Goal: Information Seeking & Learning: Learn about a topic

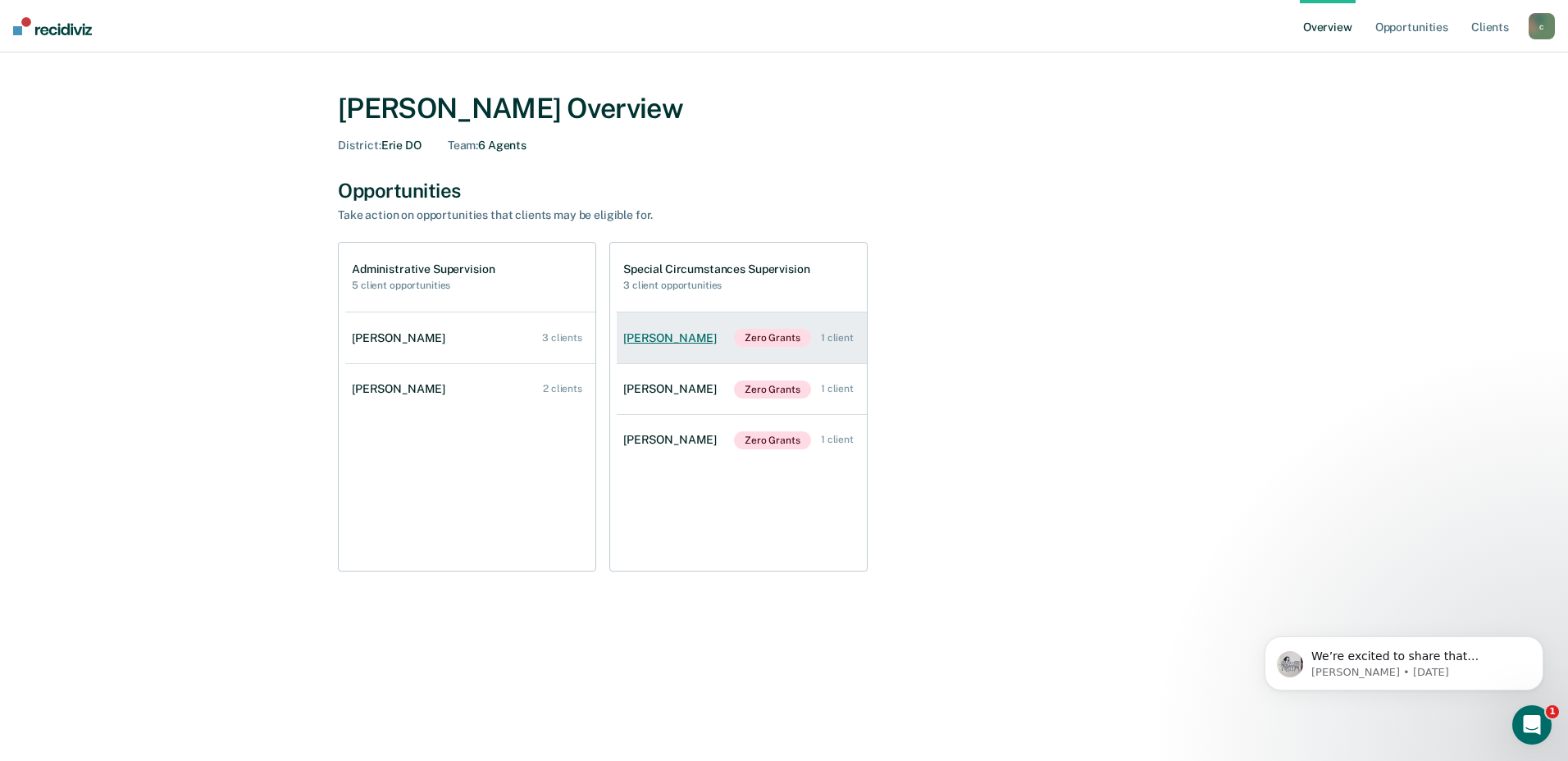
click at [661, 336] on div "[PERSON_NAME]" at bounding box center [673, 339] width 100 height 14
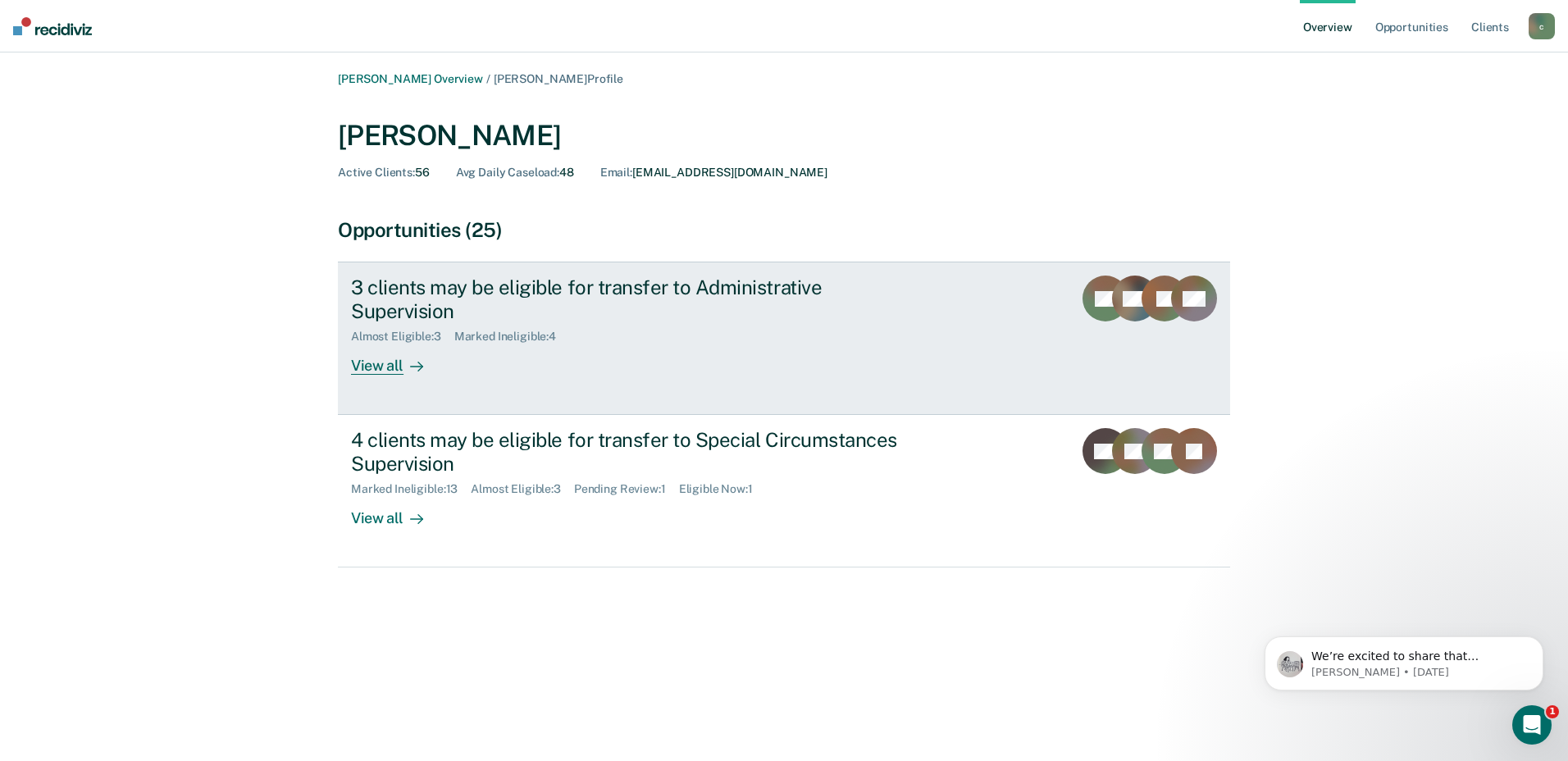
click at [451, 281] on div "3 clients may be eligible for transfer to Administrative Supervision" at bounding box center [639, 300] width 576 height 48
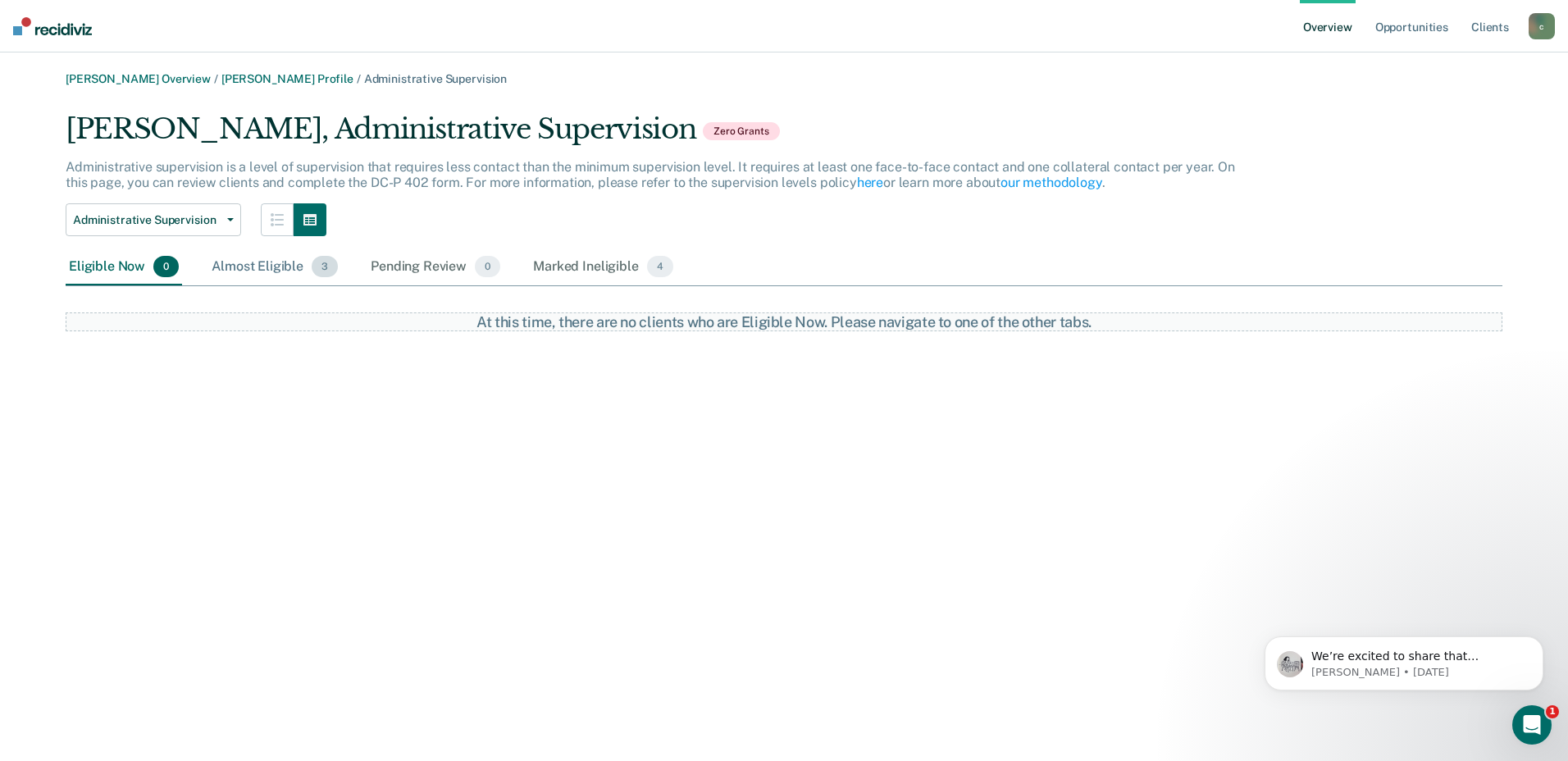
click at [283, 263] on div "Almost Eligible 3" at bounding box center [275, 267] width 133 height 36
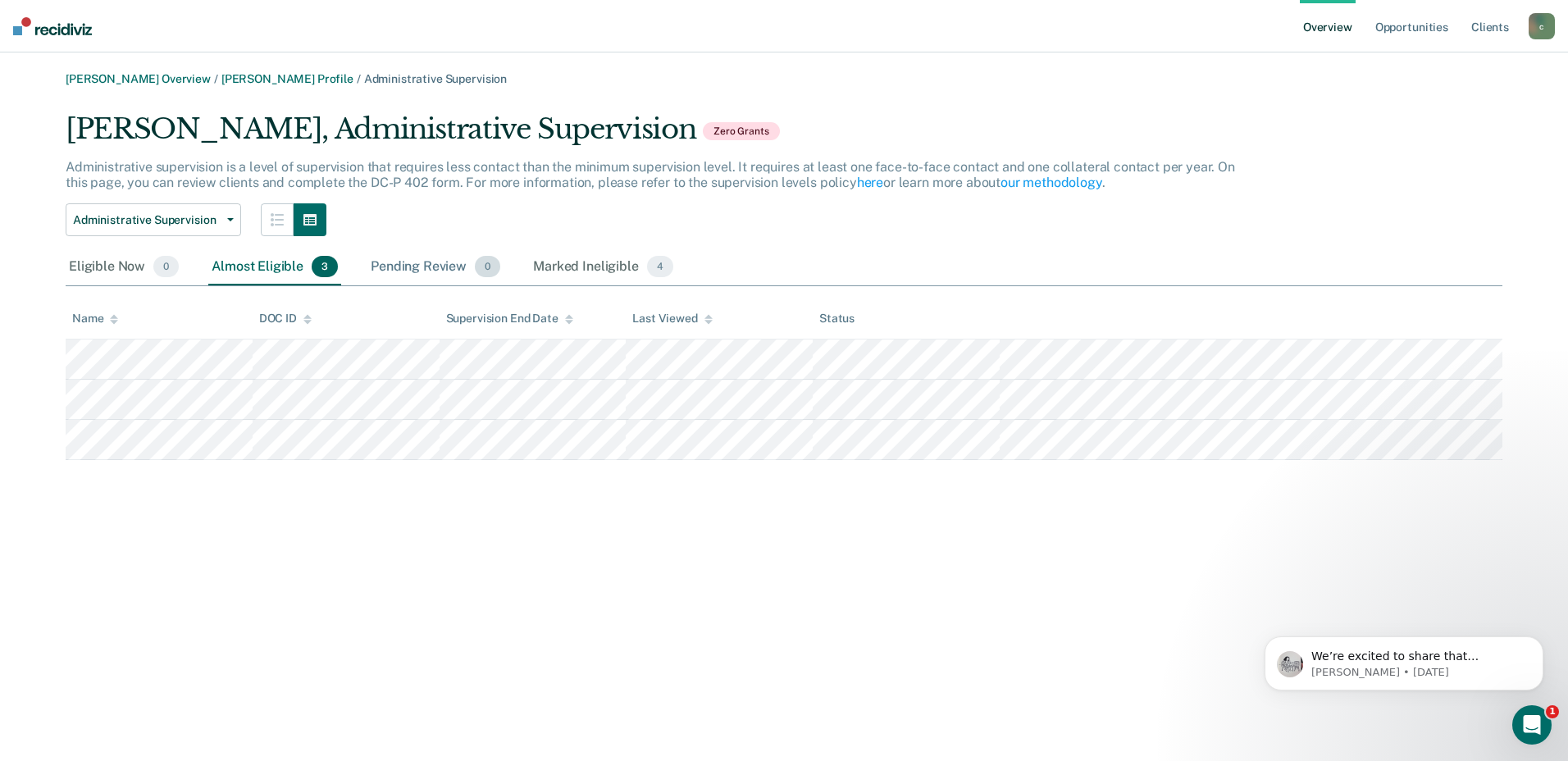
click at [409, 269] on div "Pending Review 0" at bounding box center [435, 267] width 136 height 36
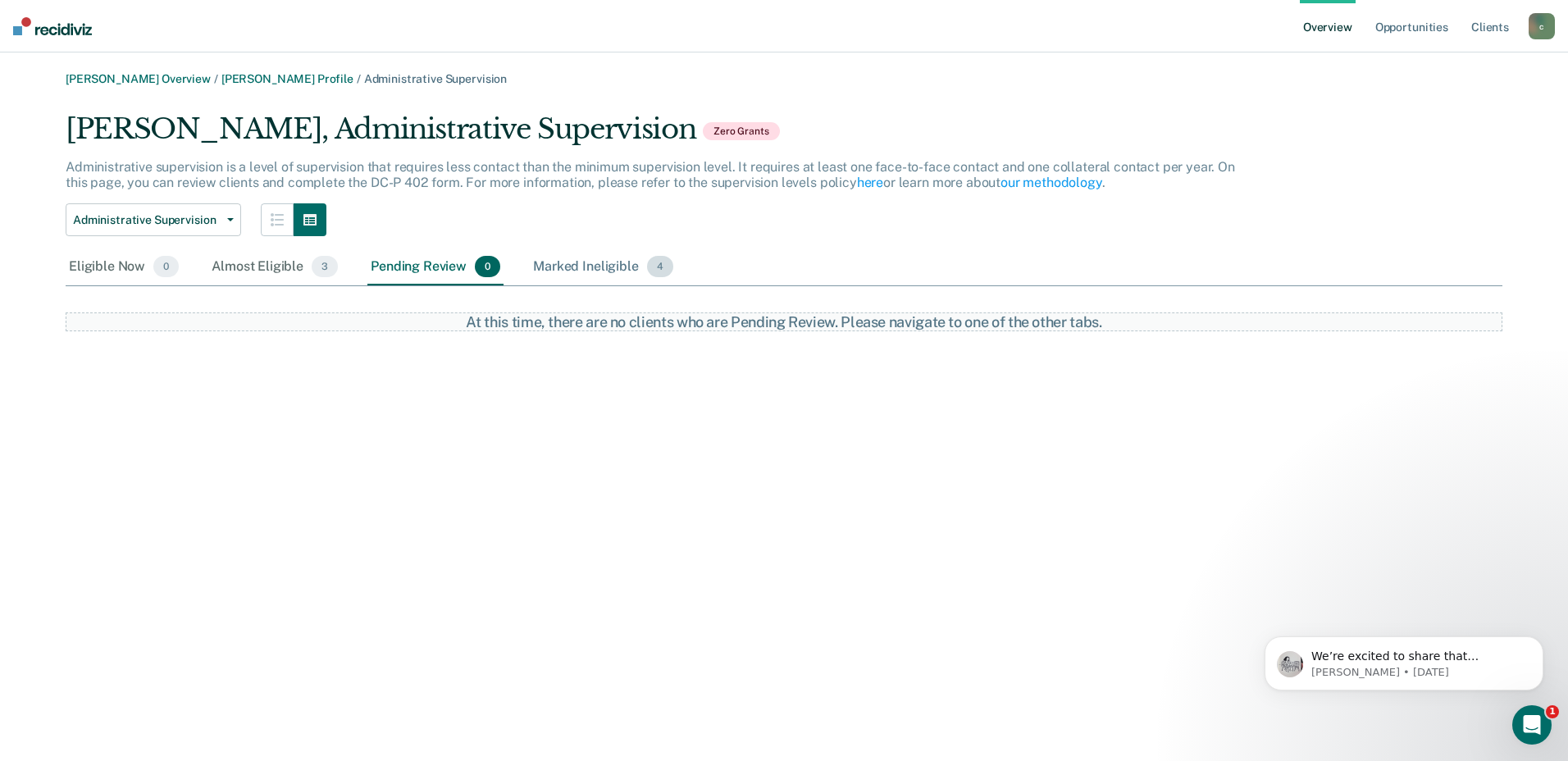
click at [574, 271] on div "Marked Ineligible 4" at bounding box center [603, 267] width 147 height 36
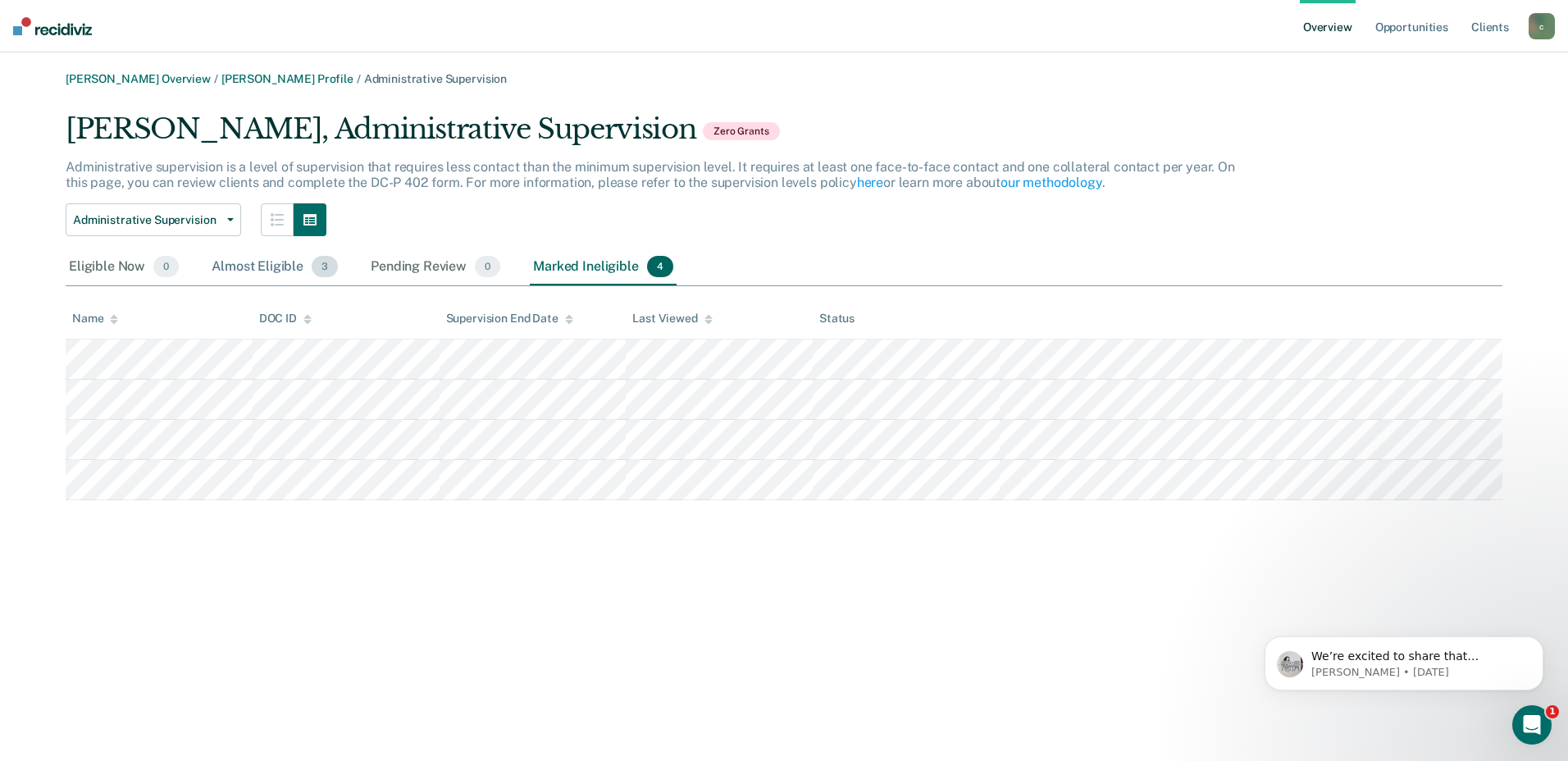
click at [254, 266] on div "Almost Eligible 3" at bounding box center [275, 267] width 133 height 36
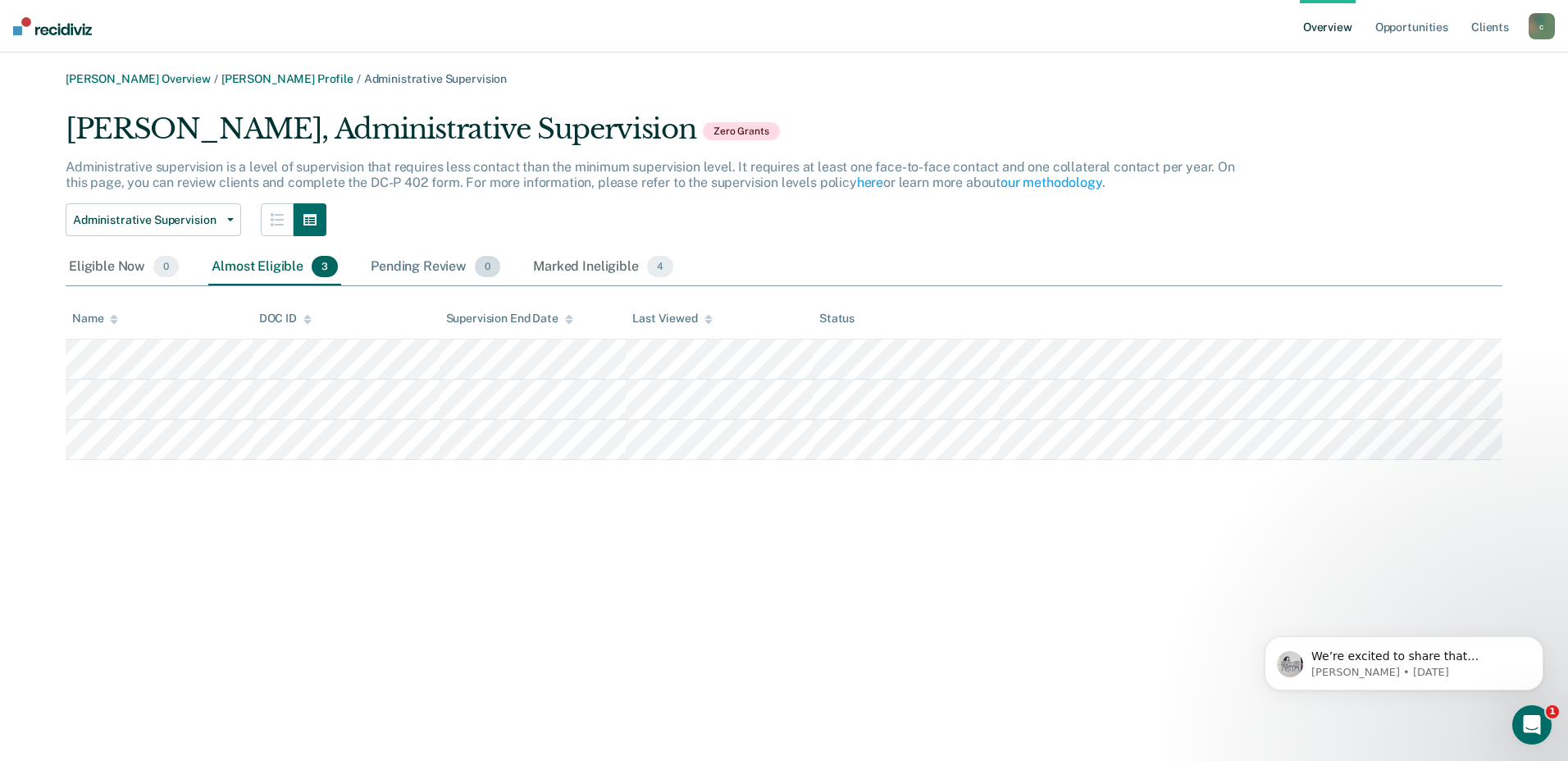
click at [400, 265] on div "Pending Review 0" at bounding box center [435, 267] width 136 height 36
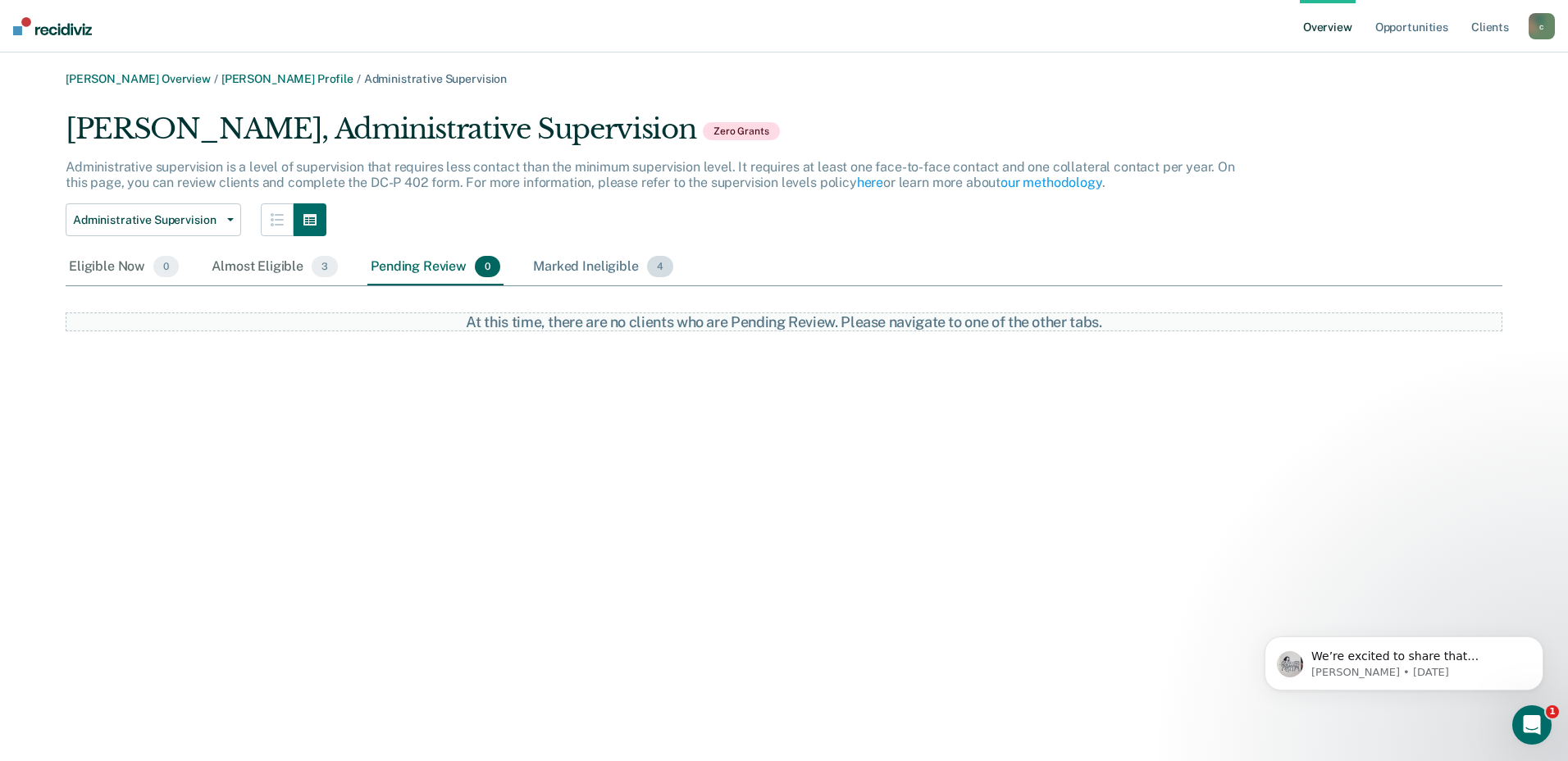
click at [634, 265] on div "Marked Ineligible 4" at bounding box center [603, 267] width 147 height 36
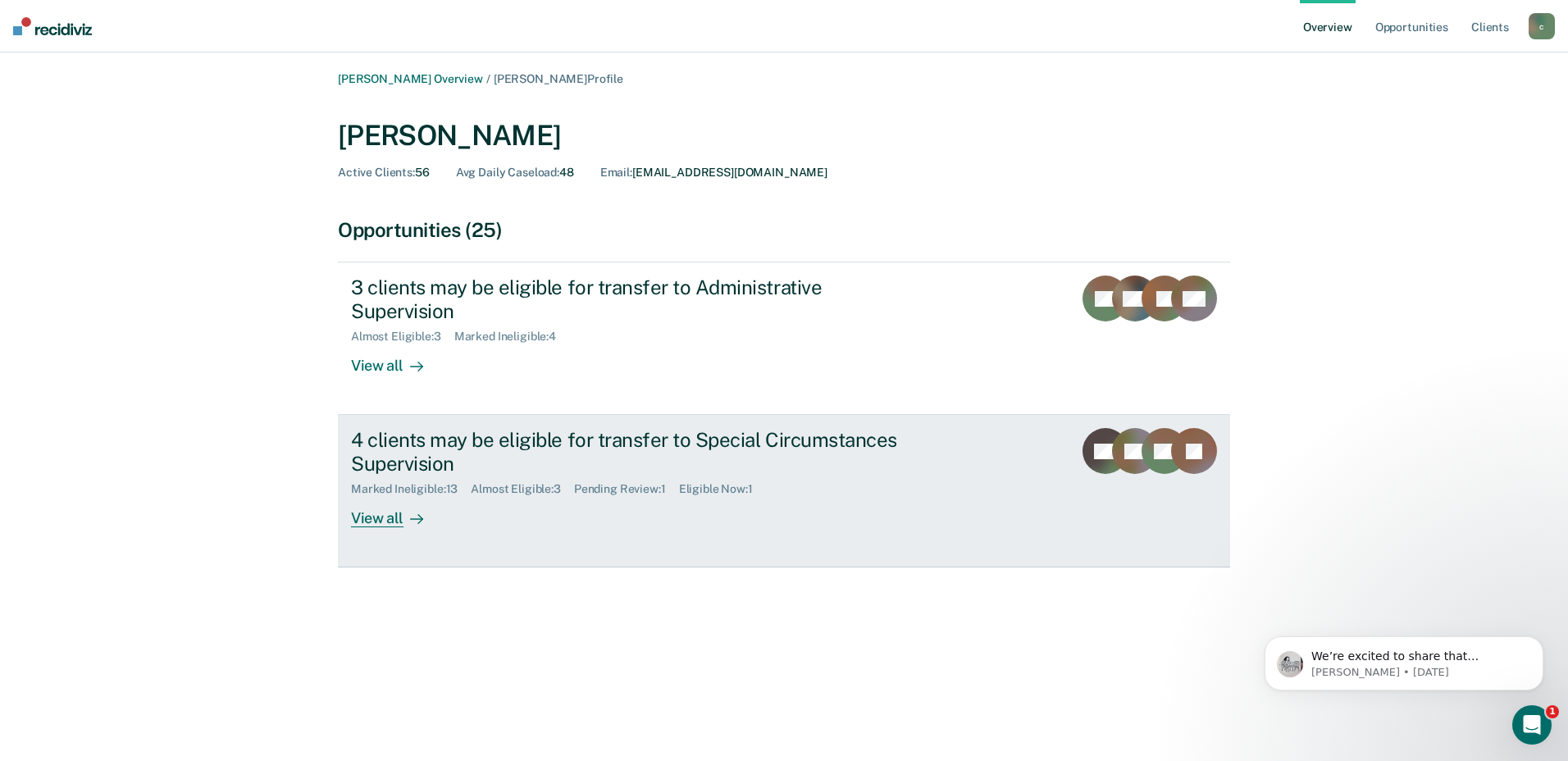
click at [463, 447] on div "4 clients may be eligible for transfer to Special Circumstances Supervision" at bounding box center [639, 452] width 576 height 48
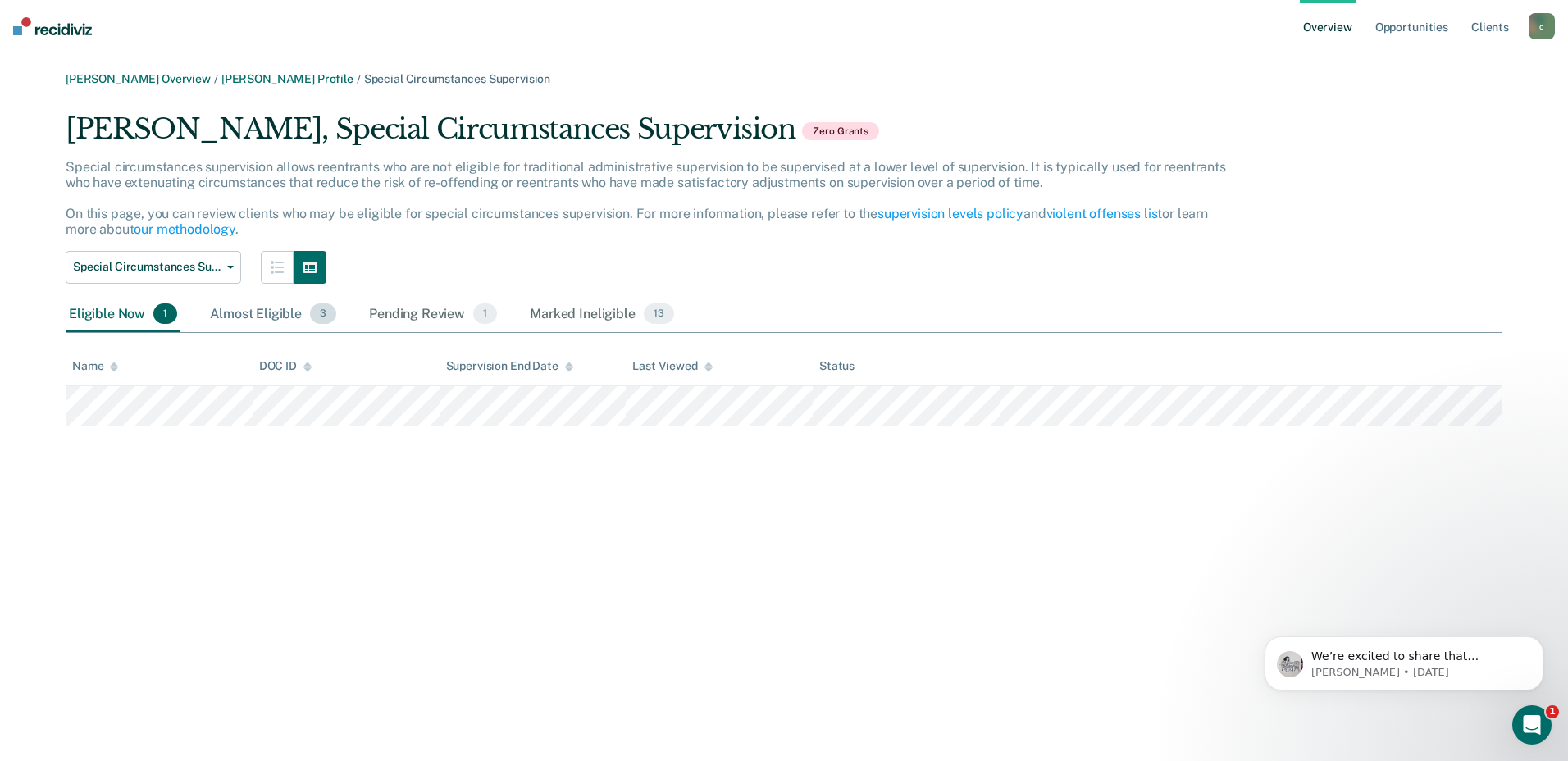
click at [249, 313] on div "Almost Eligible 3" at bounding box center [273, 315] width 133 height 36
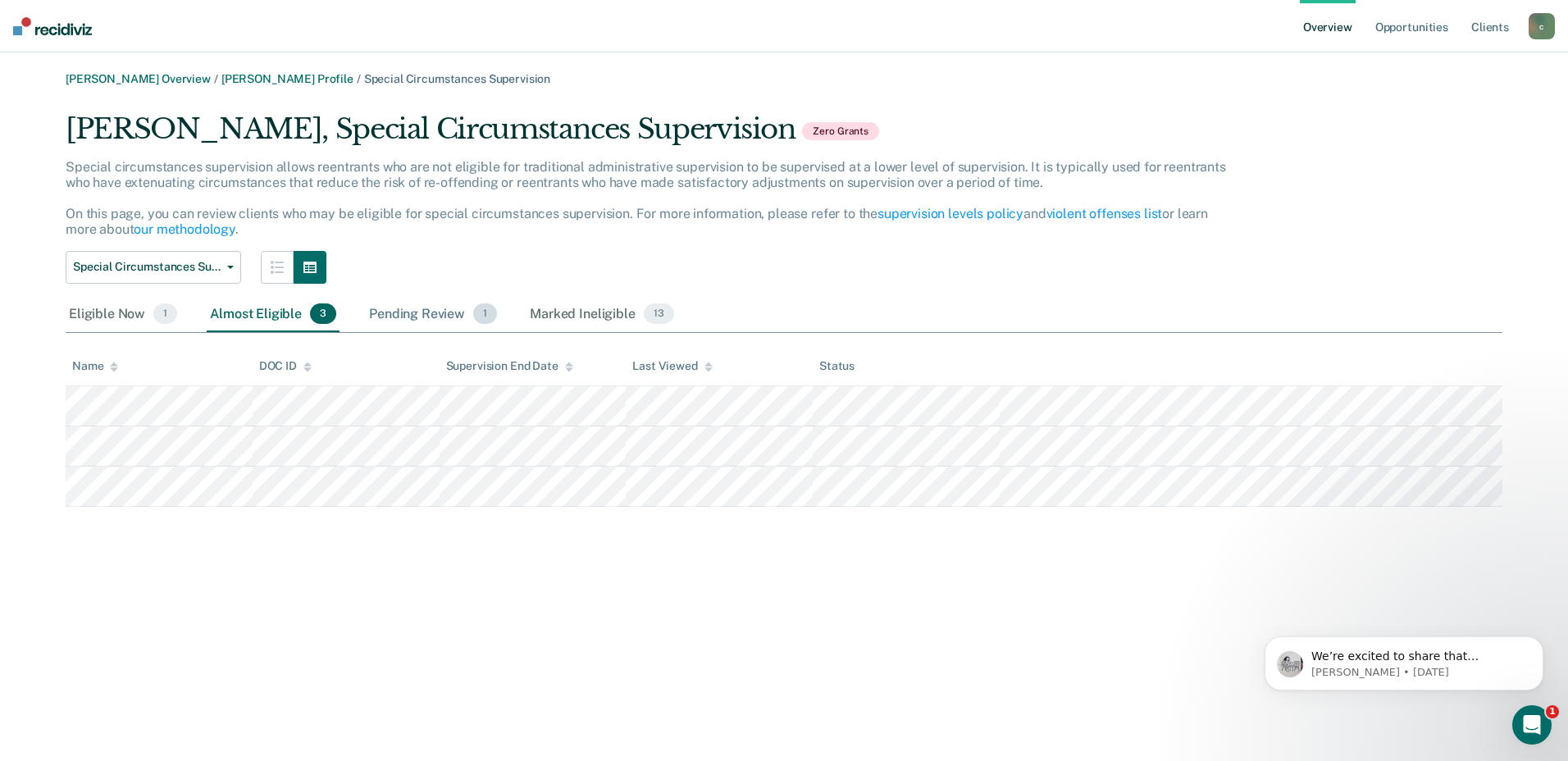
click at [394, 318] on div "Pending Review 1" at bounding box center [433, 315] width 134 height 36
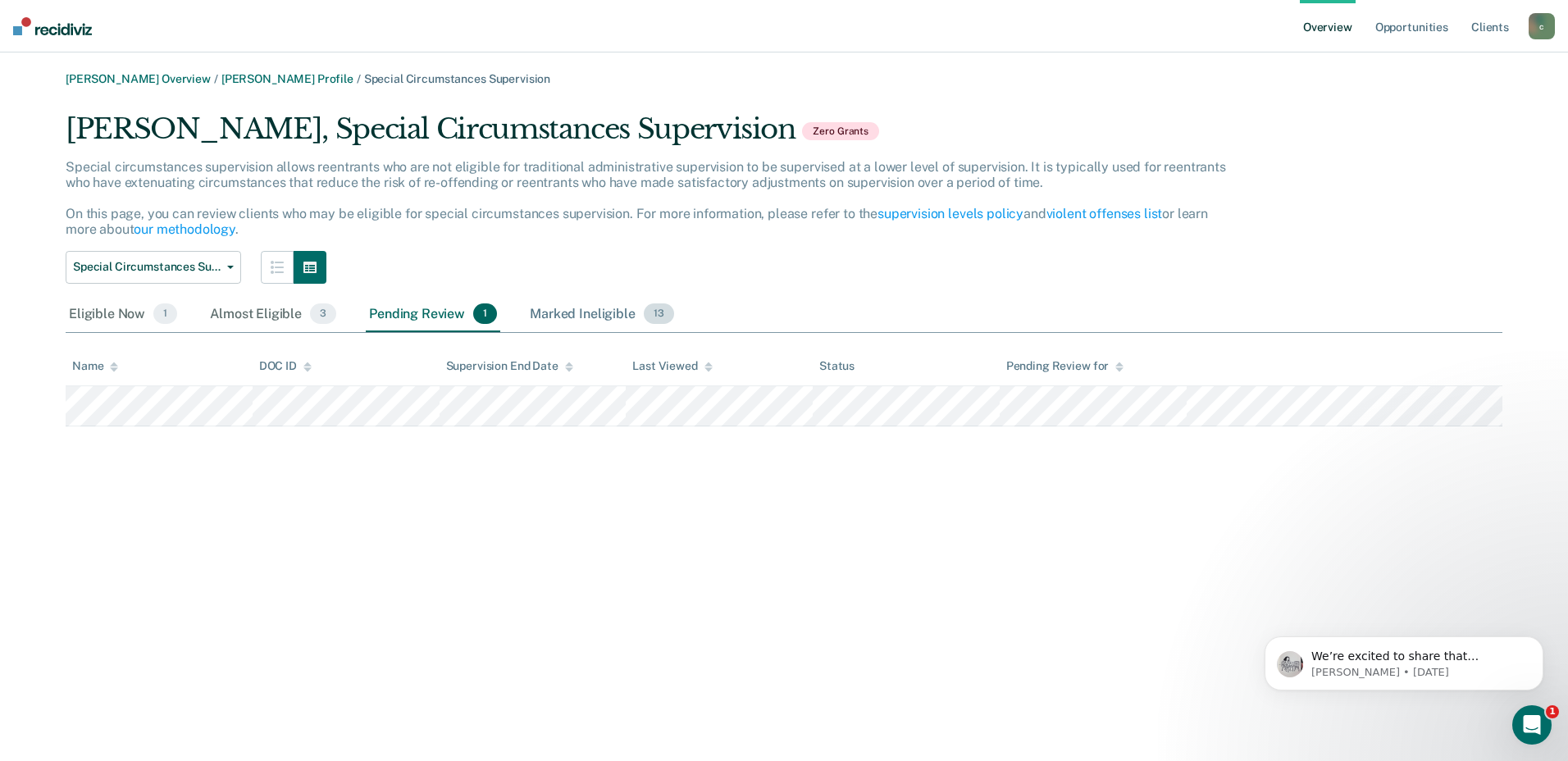
click at [565, 302] on div "Marked Ineligible 13" at bounding box center [601, 315] width 150 height 36
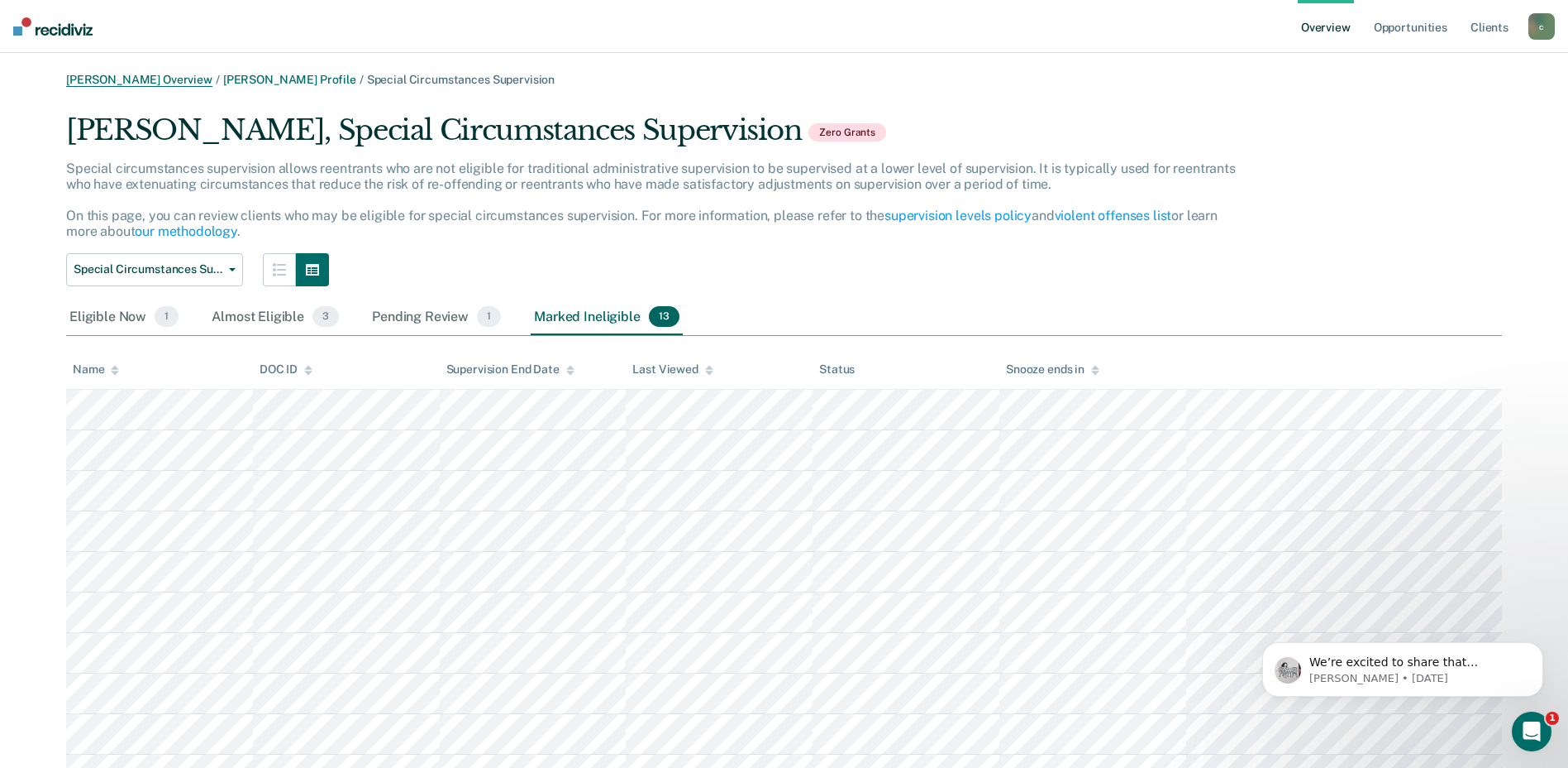
click at [144, 78] on link "[PERSON_NAME] Overview" at bounding box center [139, 80] width 146 height 14
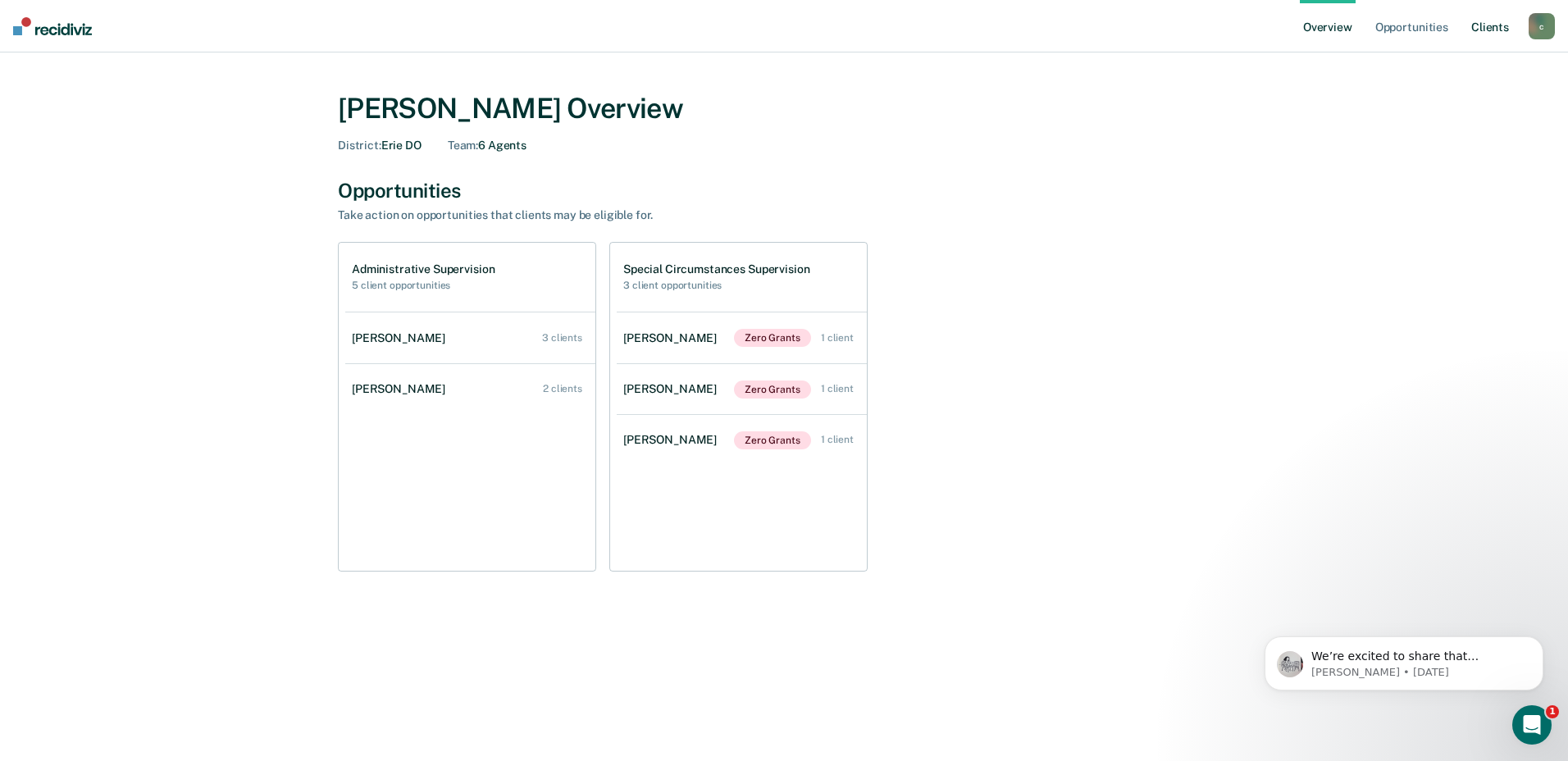
click at [1495, 31] on link "Client s" at bounding box center [1490, 26] width 44 height 52
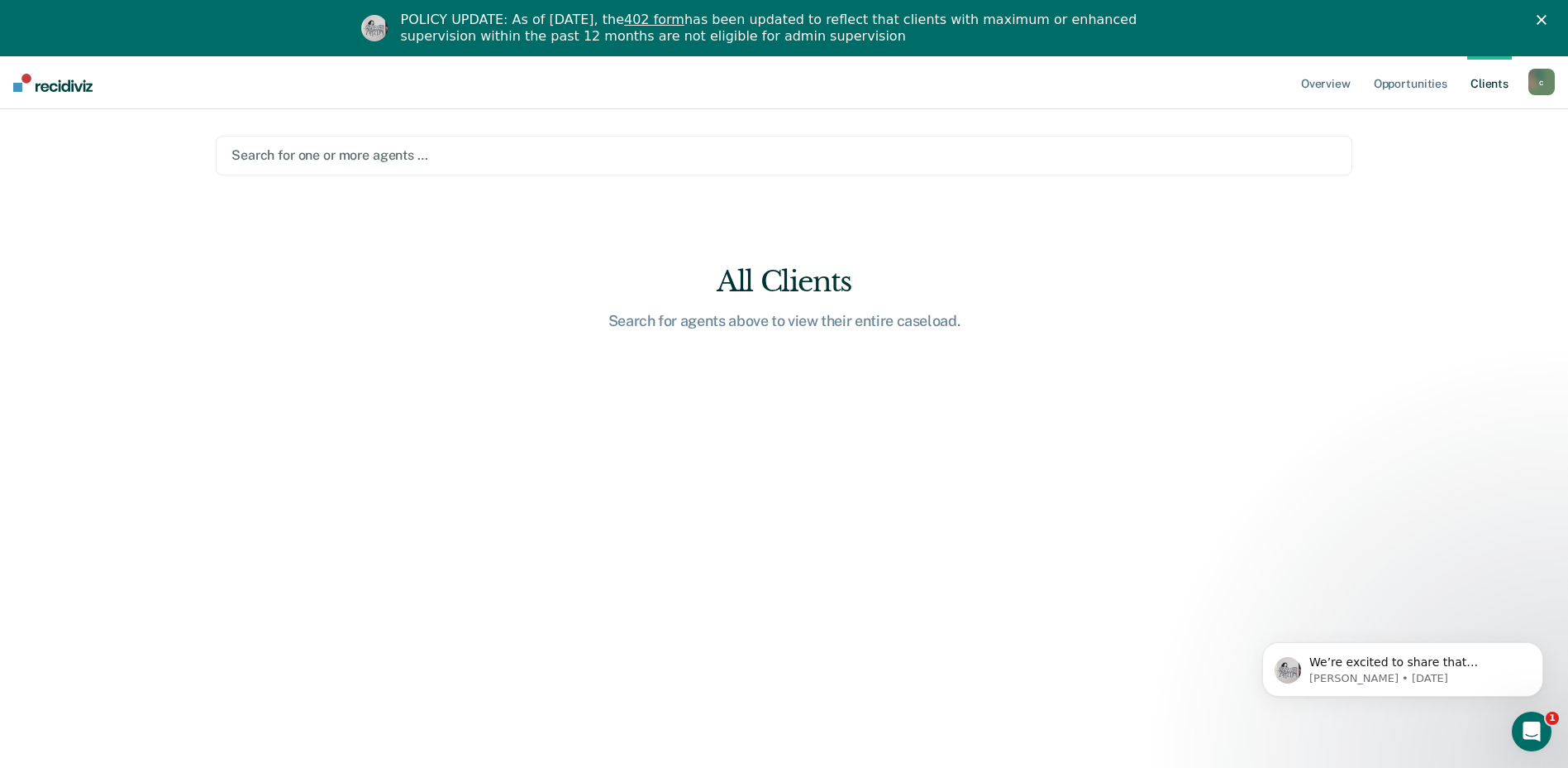
click at [444, 159] on div at bounding box center [784, 154] width 1105 height 19
click at [382, 155] on div at bounding box center [784, 154] width 1105 height 19
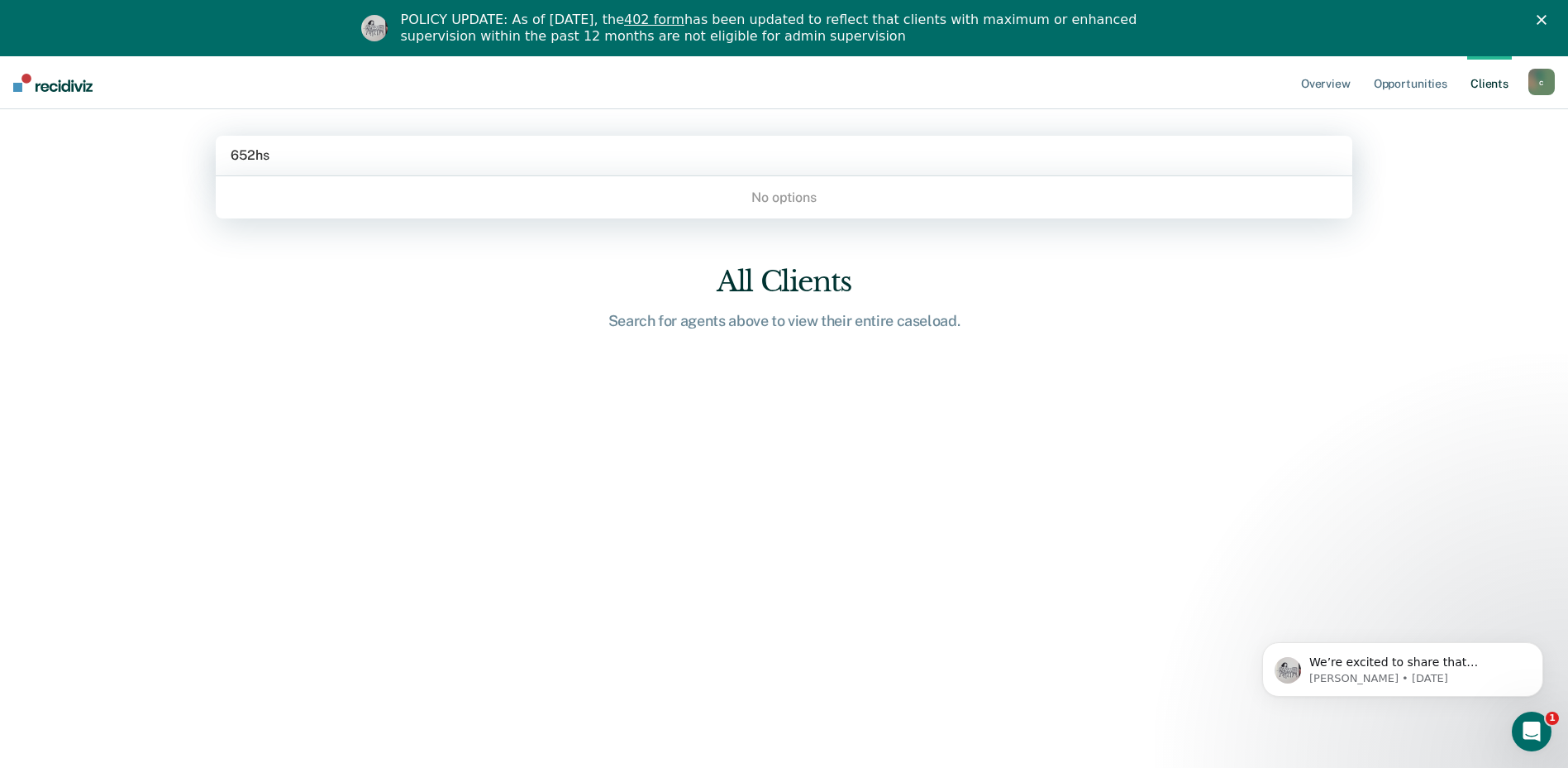
type input "652hs"
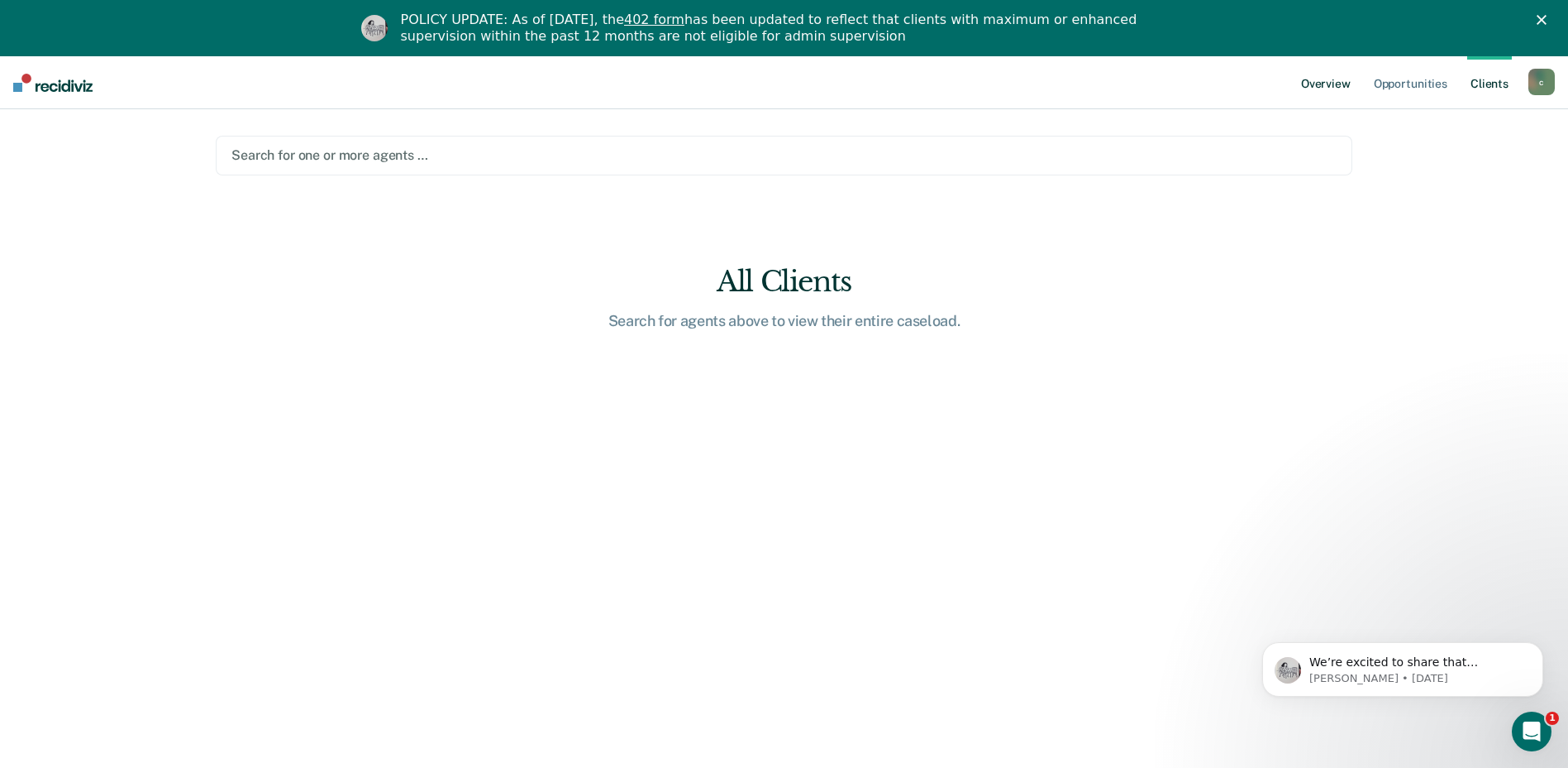
click at [1345, 80] on link "Overview" at bounding box center [1326, 82] width 56 height 53
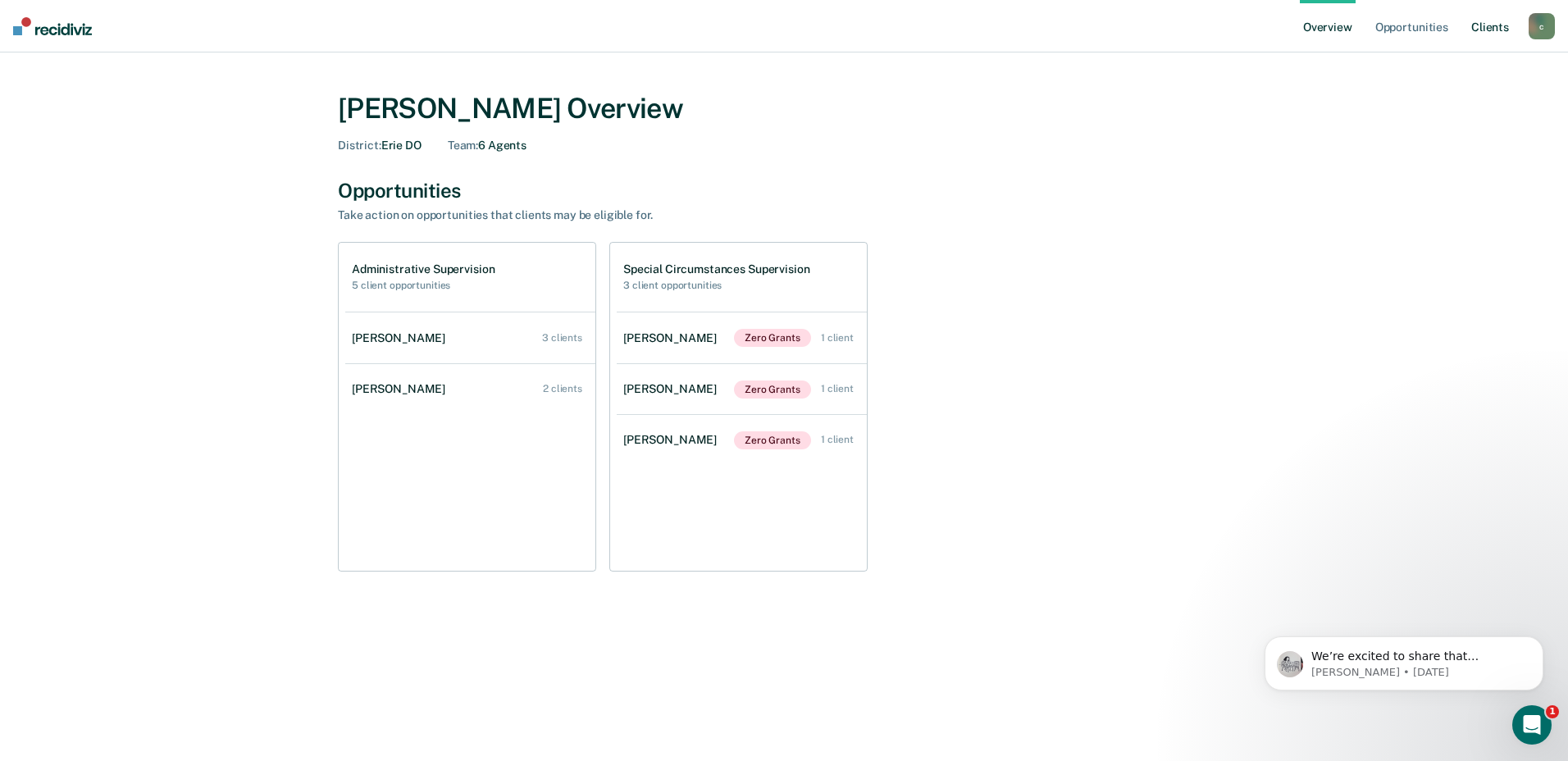
click at [1509, 26] on link "Client s" at bounding box center [1490, 26] width 44 height 52
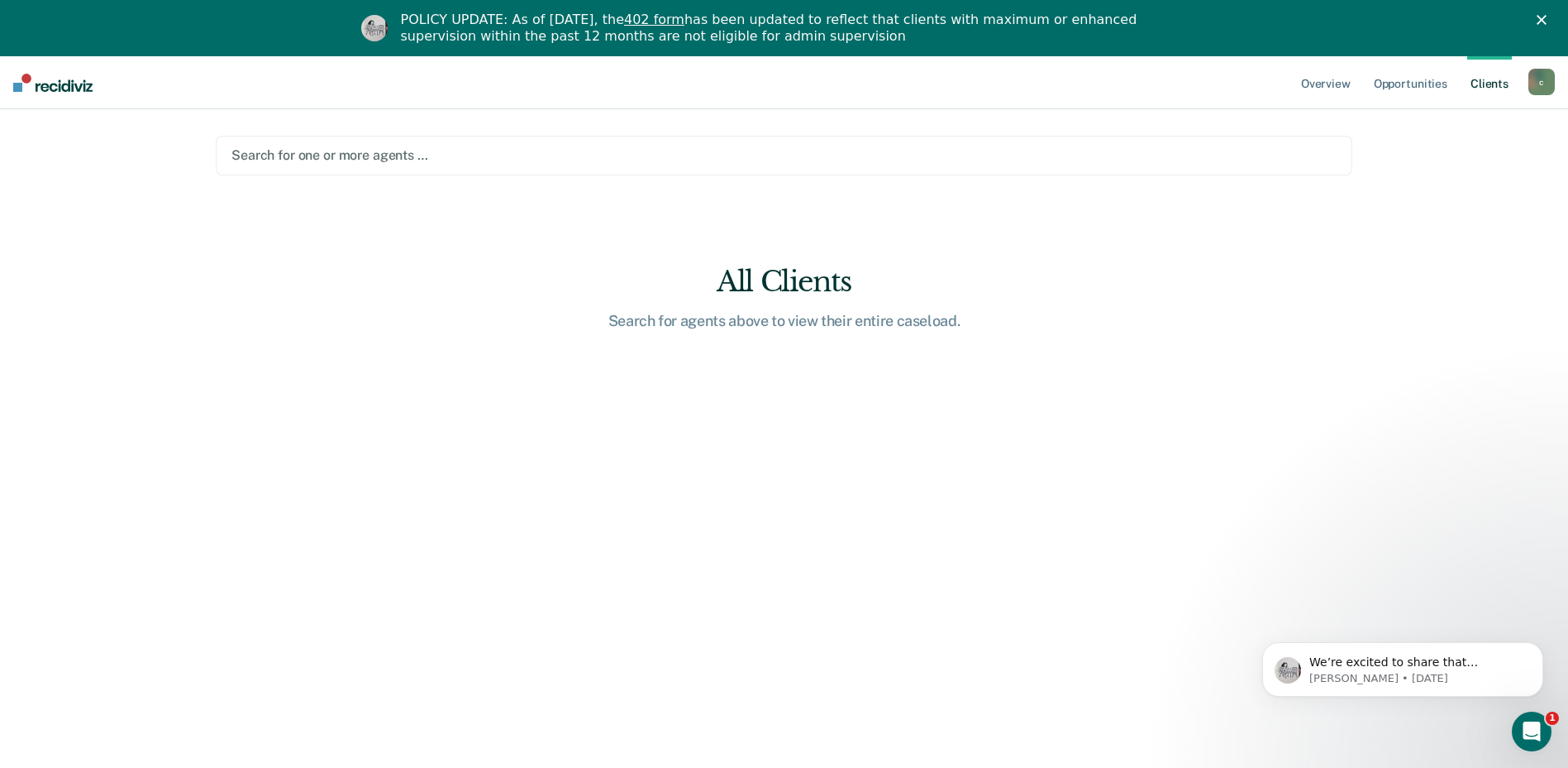
click at [388, 162] on div at bounding box center [784, 154] width 1105 height 19
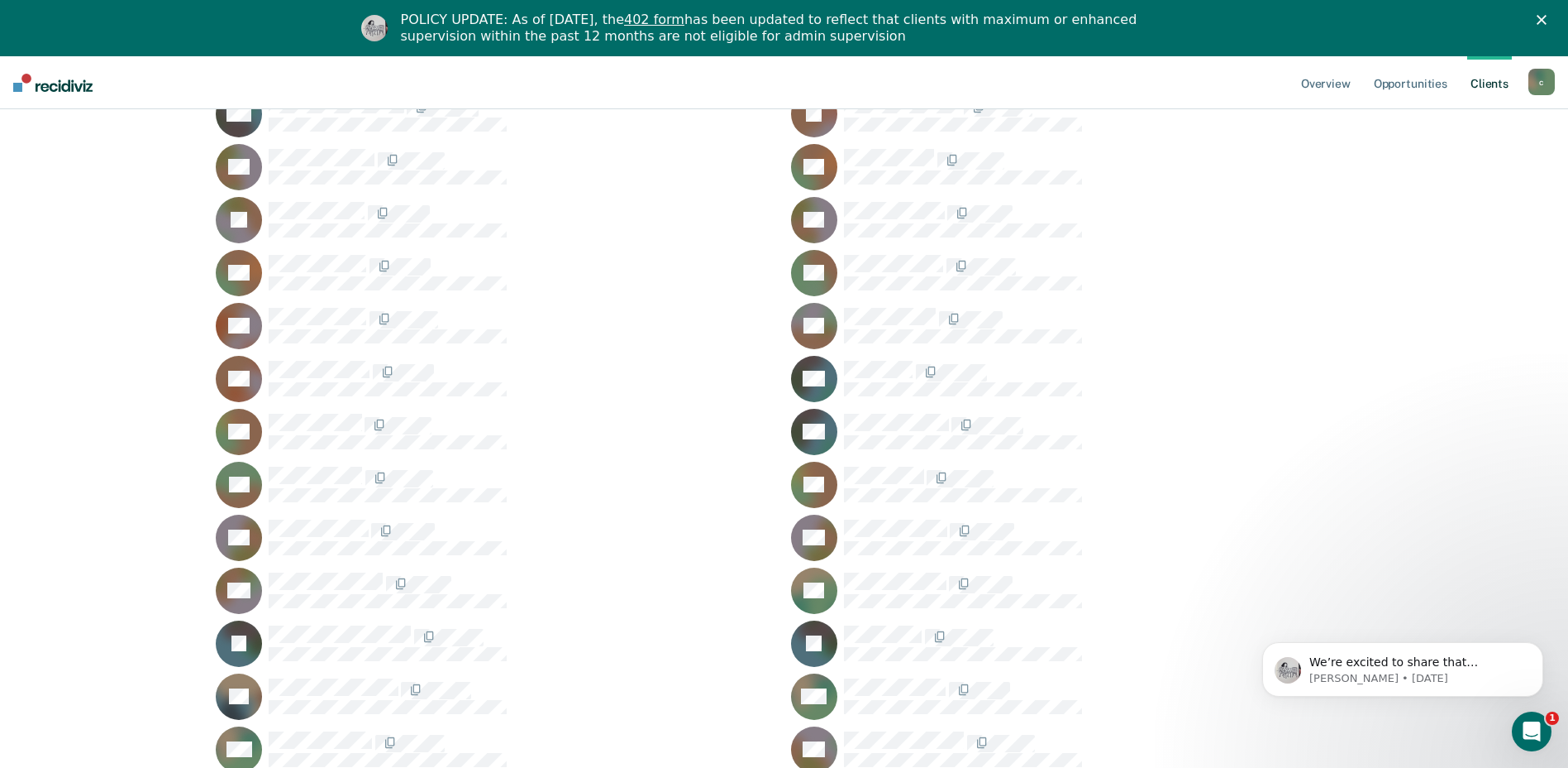
scroll to position [168, 0]
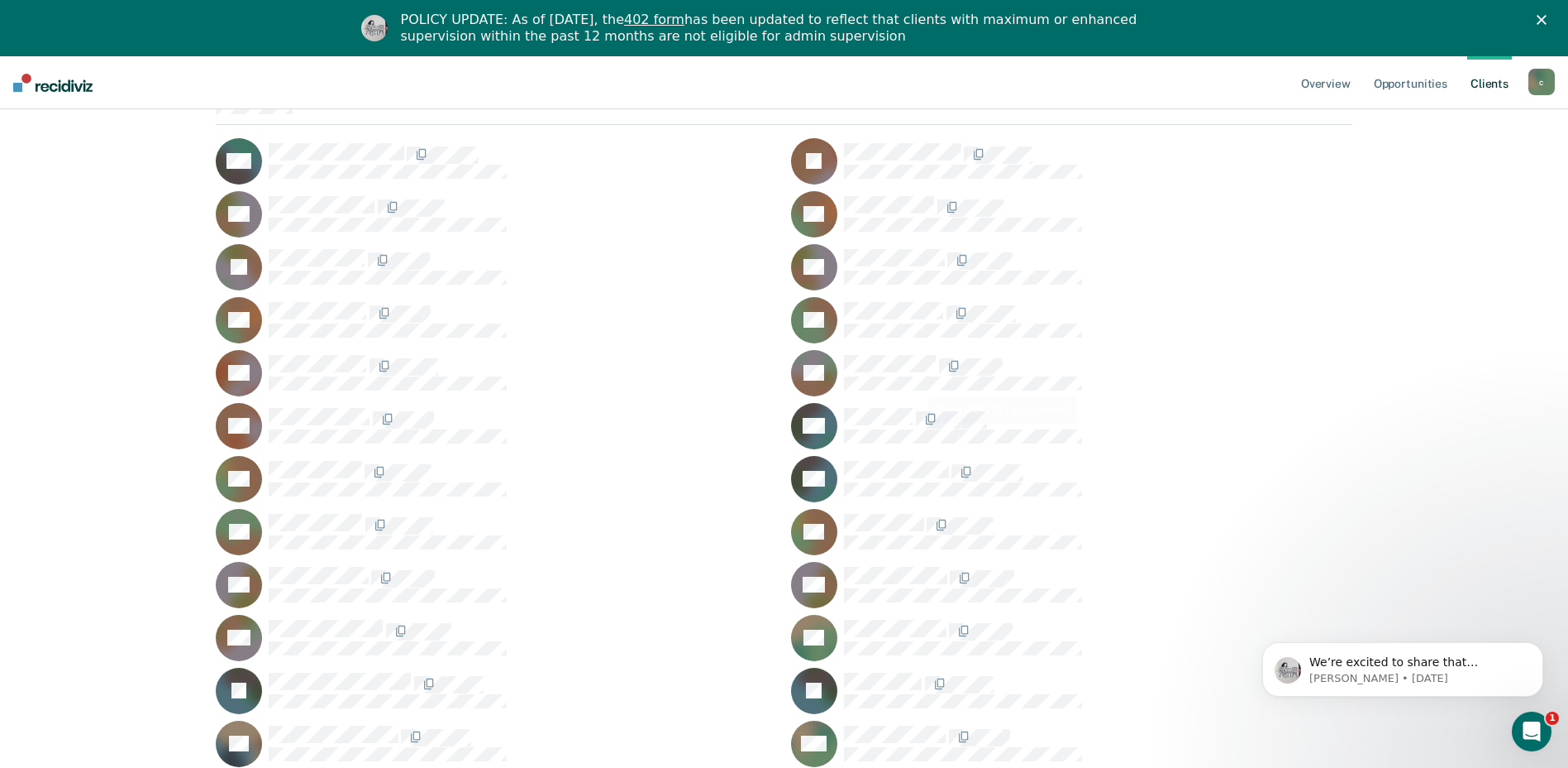
click at [915, 423] on span at bounding box center [915, 419] width 4 height 17
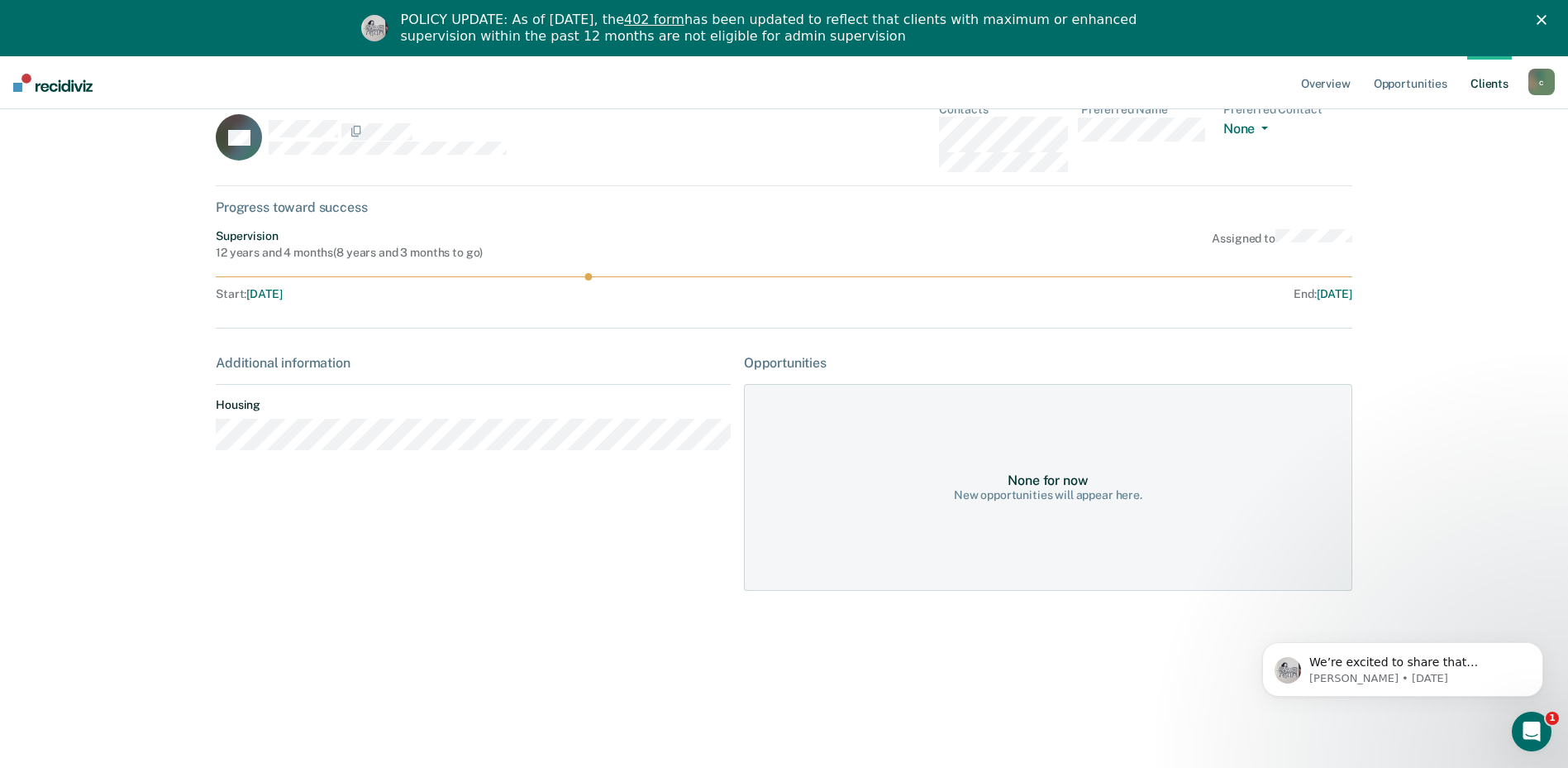
scroll to position [56, 0]
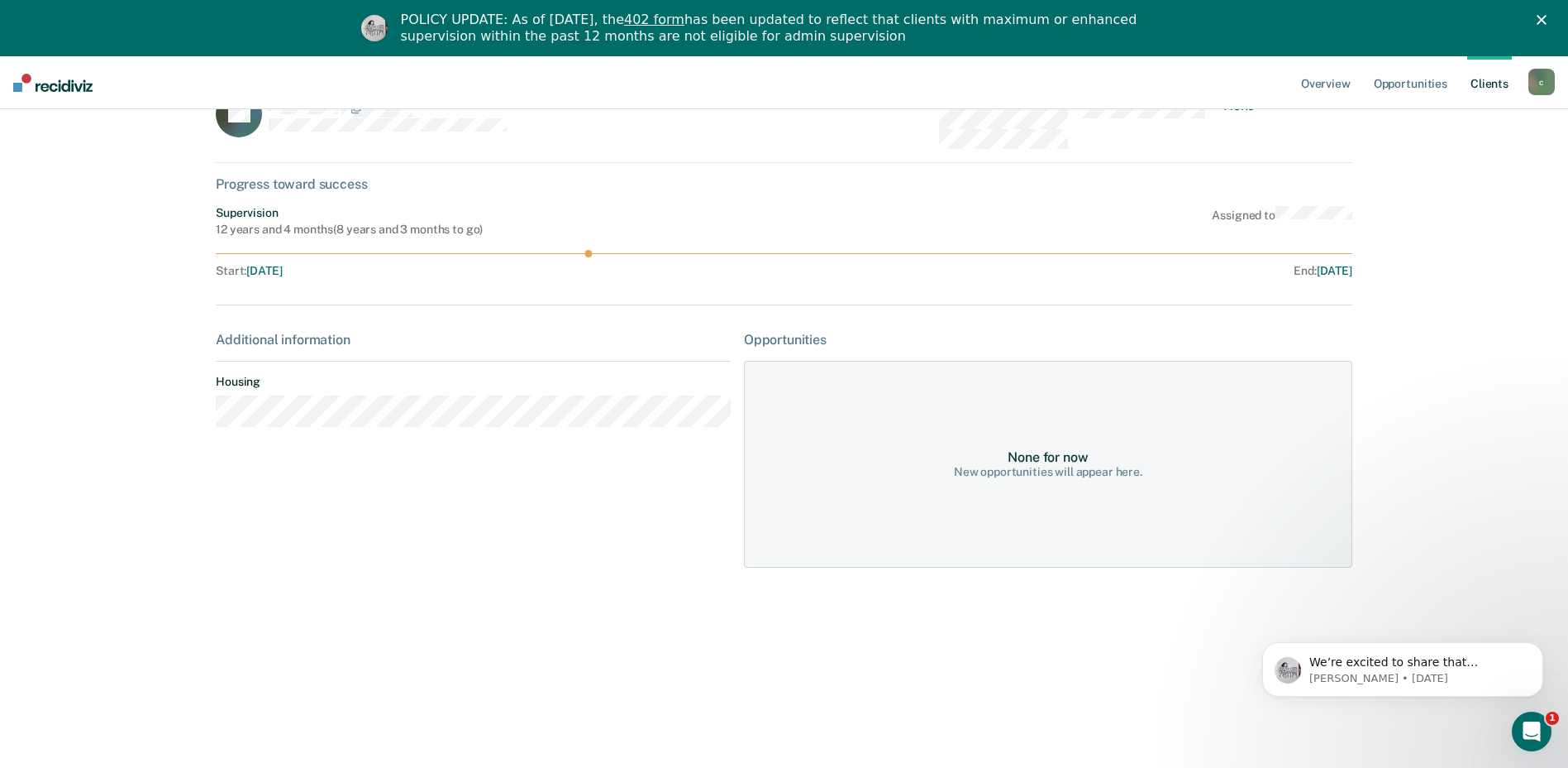
click at [786, 337] on div "Opportunities" at bounding box center [1048, 340] width 609 height 16
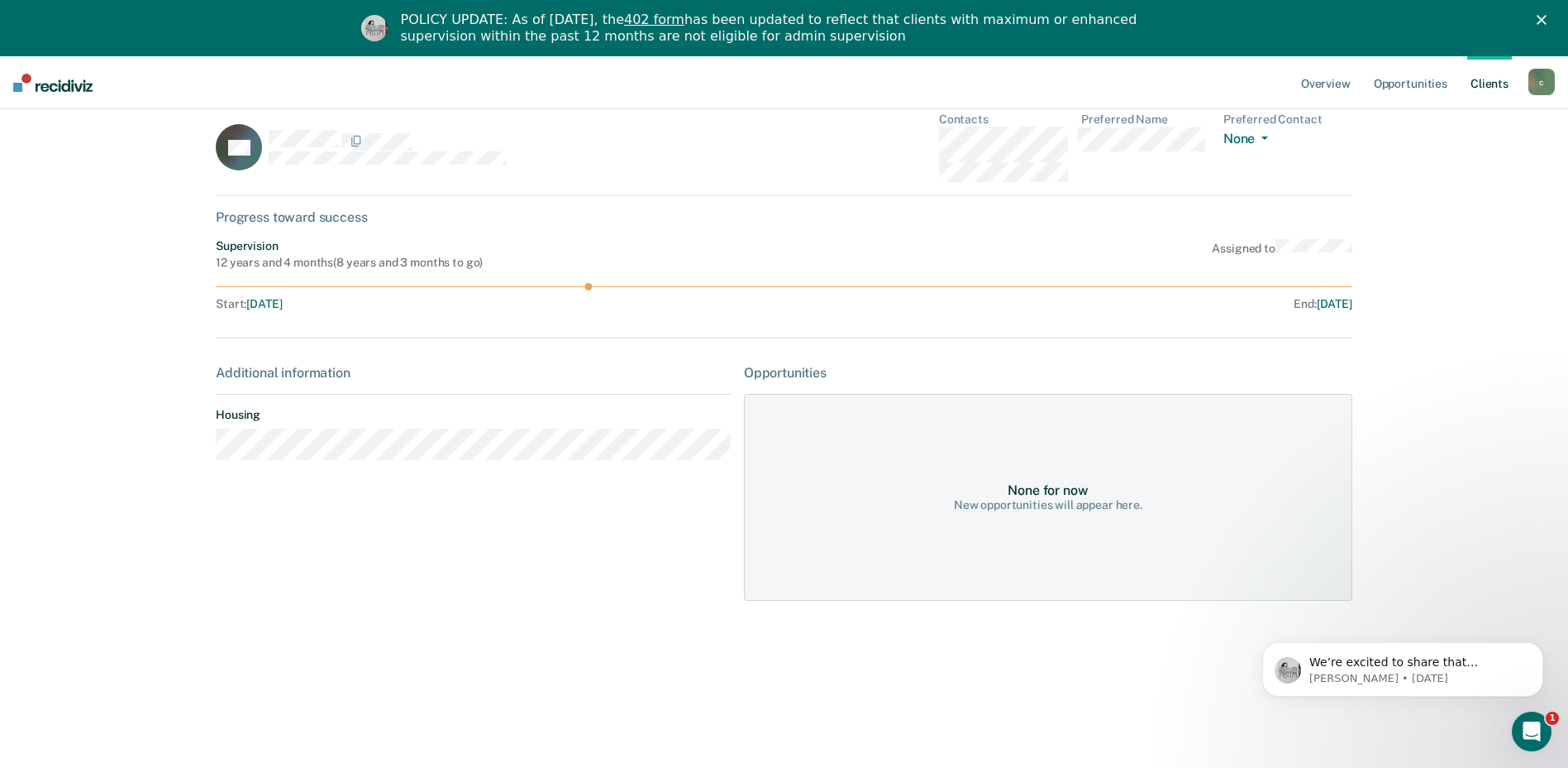
scroll to position [0, 0]
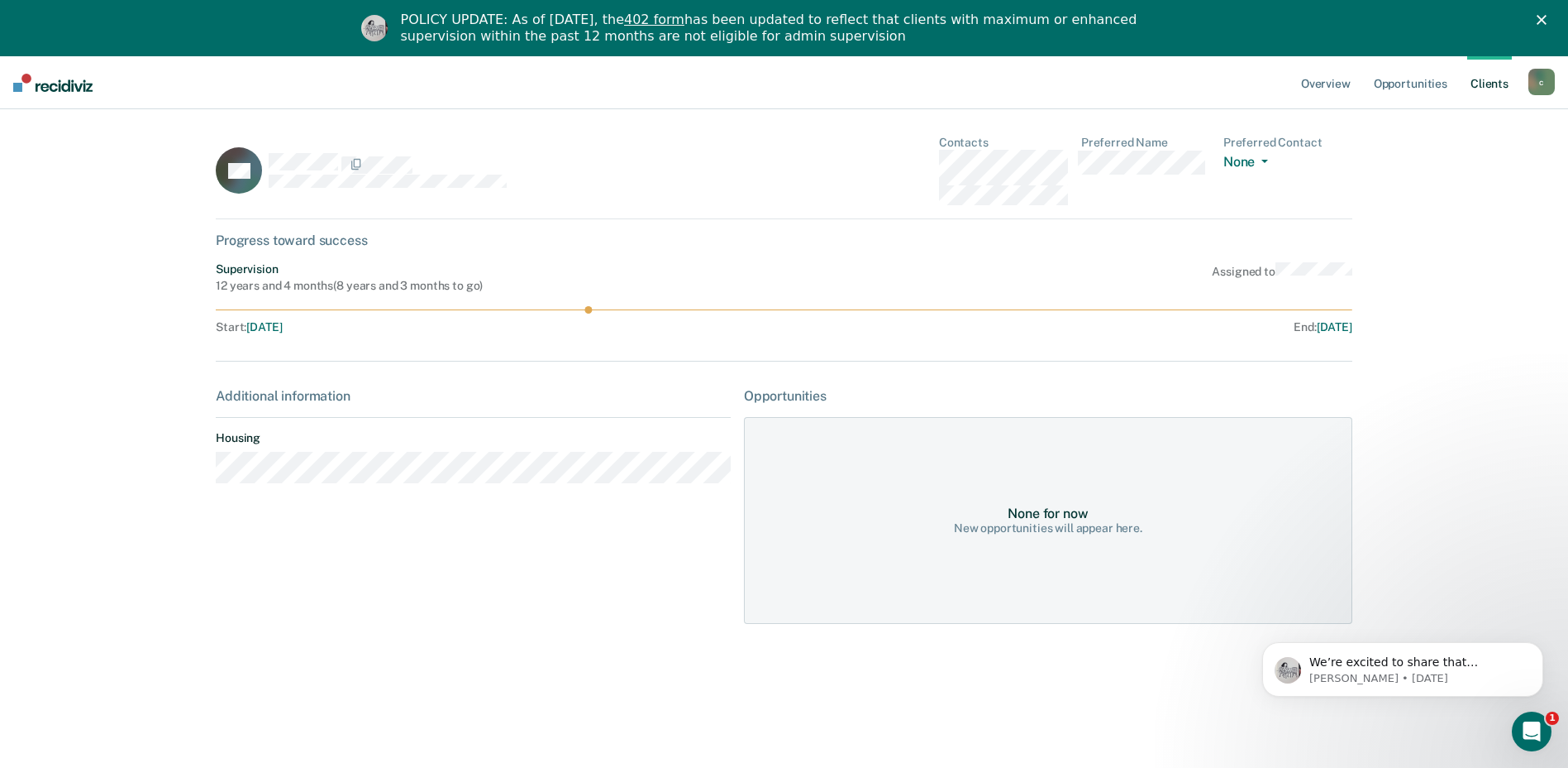
drag, startPoint x: 297, startPoint y: 397, endPoint x: 625, endPoint y: 295, distance: 343.5
click at [301, 394] on div "Additional information" at bounding box center [473, 396] width 515 height 16
click at [1262, 163] on span "button" at bounding box center [1261, 161] width 13 height 4
click at [217, 168] on icon at bounding box center [232, 183] width 70 height 67
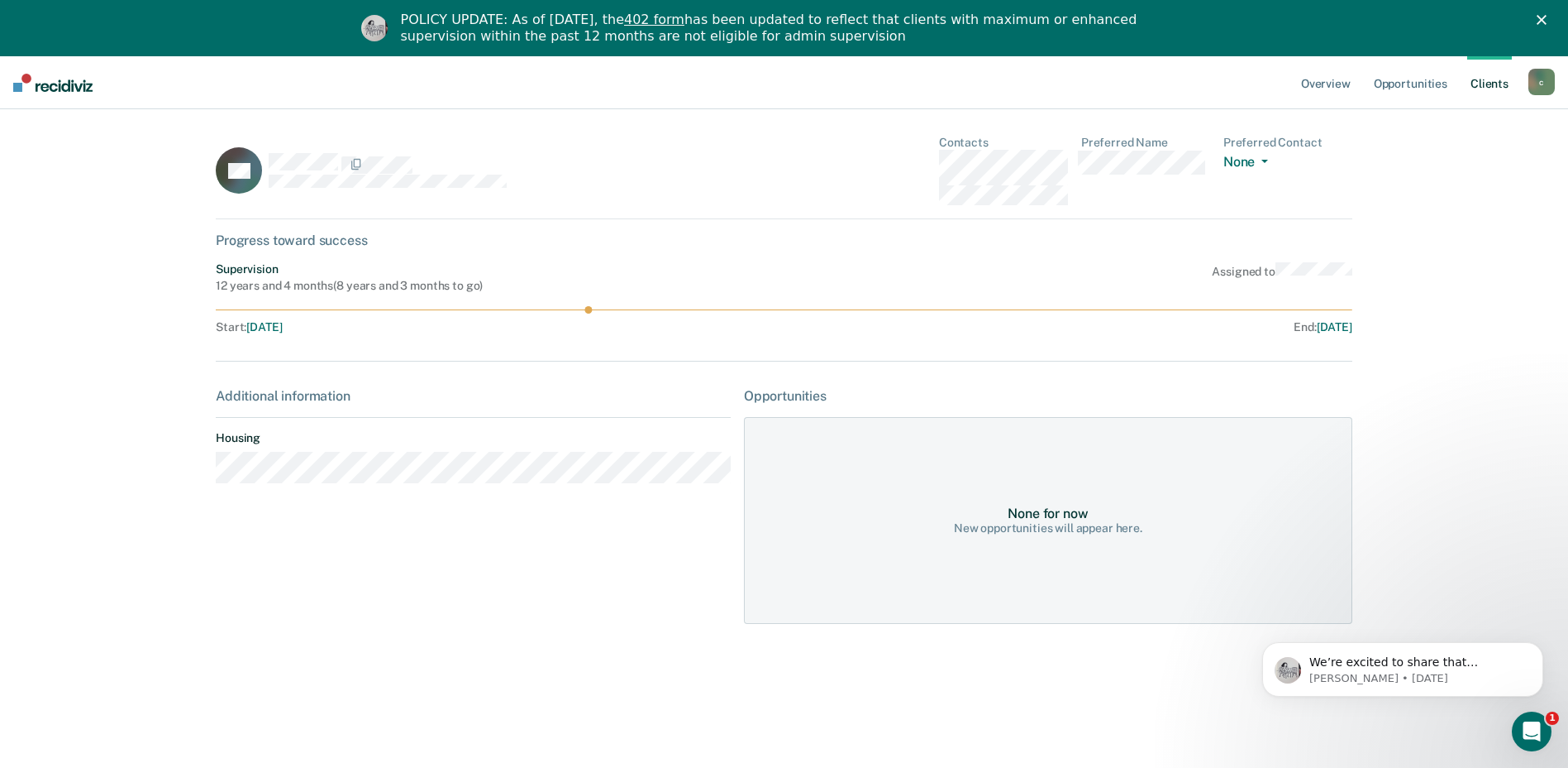
click at [1494, 91] on link "Client s" at bounding box center [1490, 82] width 45 height 53
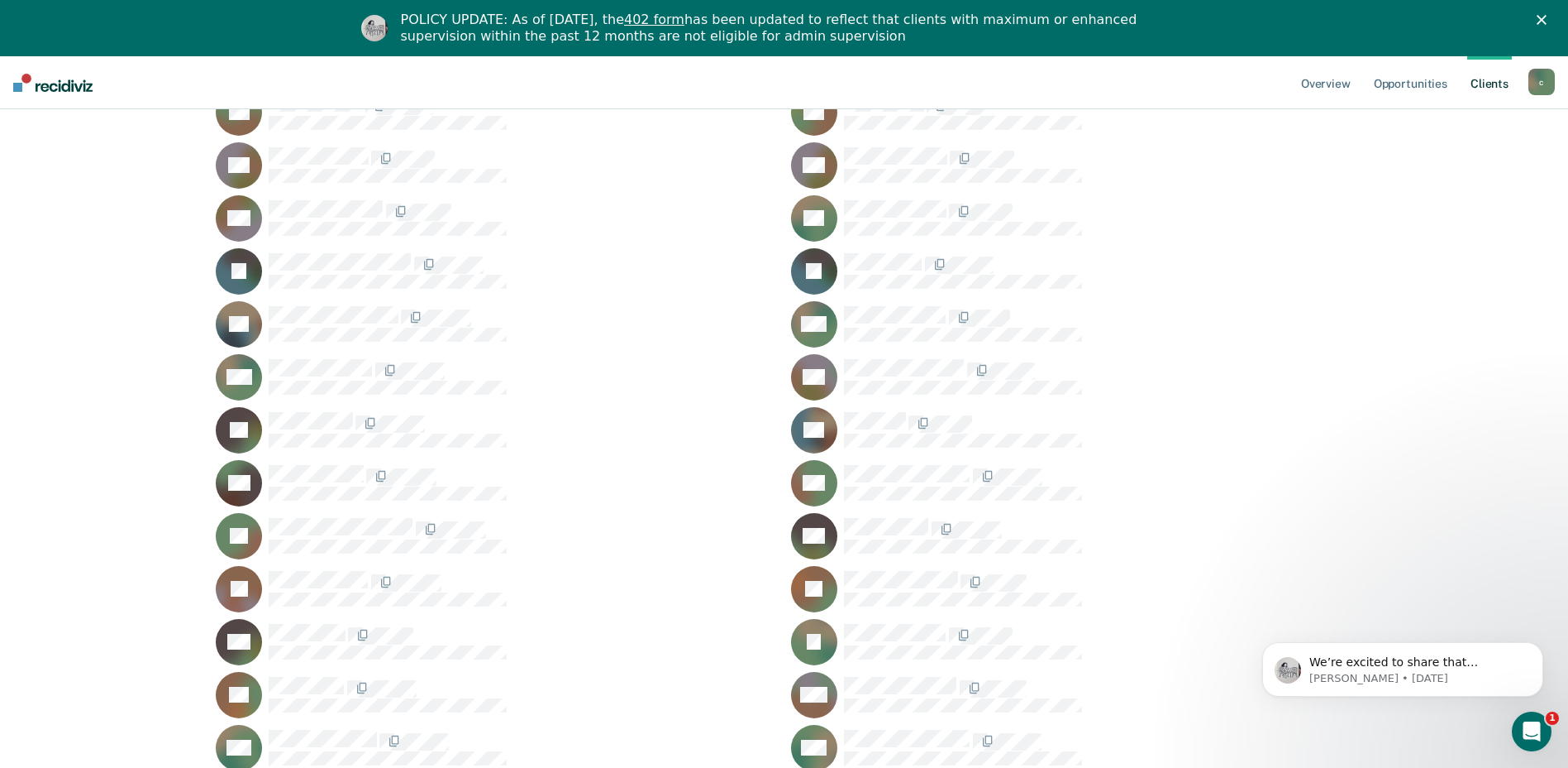
scroll to position [334, 0]
